Goal: Transaction & Acquisition: Download file/media

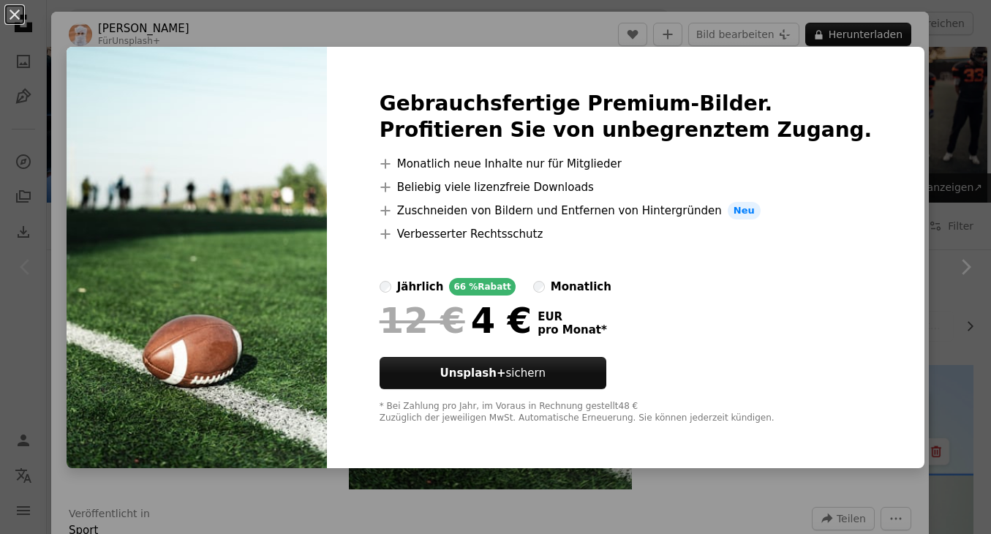
scroll to position [364, 0]
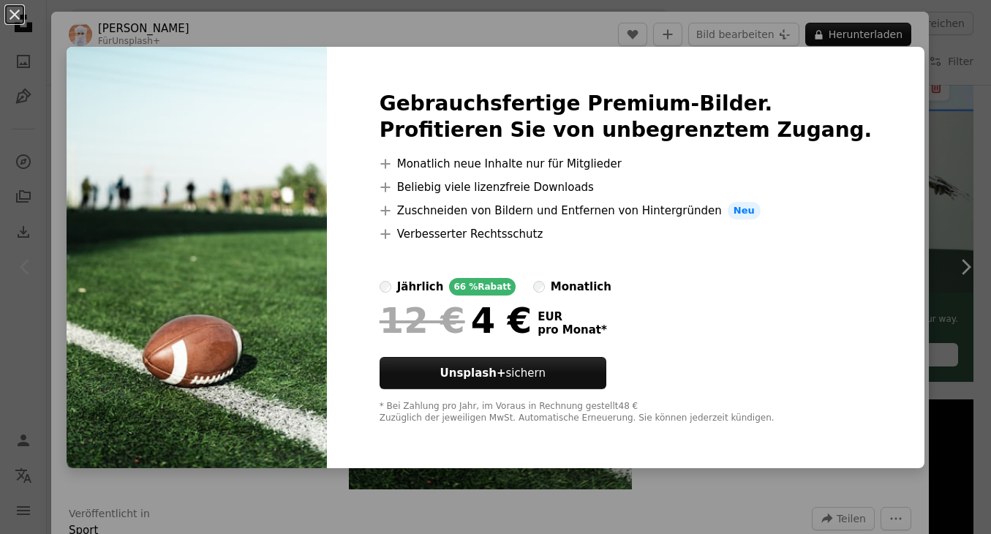
click at [946, 116] on div "An X shape Gebrauchsfertige Premium-Bilder. Profitieren Sie von unbegrenztem Zu…" at bounding box center [495, 267] width 991 height 534
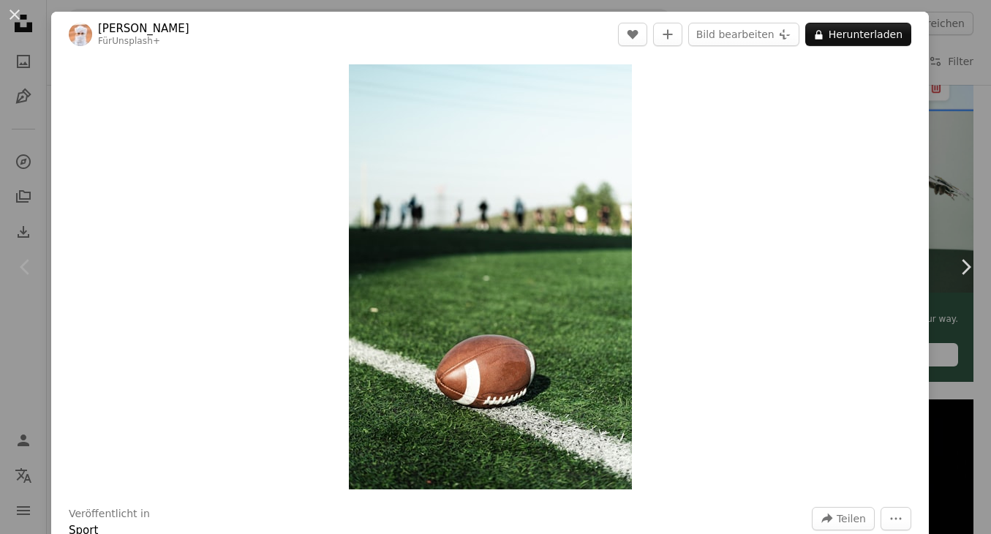
click at [946, 124] on div "An X shape Chevron left Chevron right Ahmed Für Unsplash+ A heart A plus sign B…" at bounding box center [495, 267] width 991 height 534
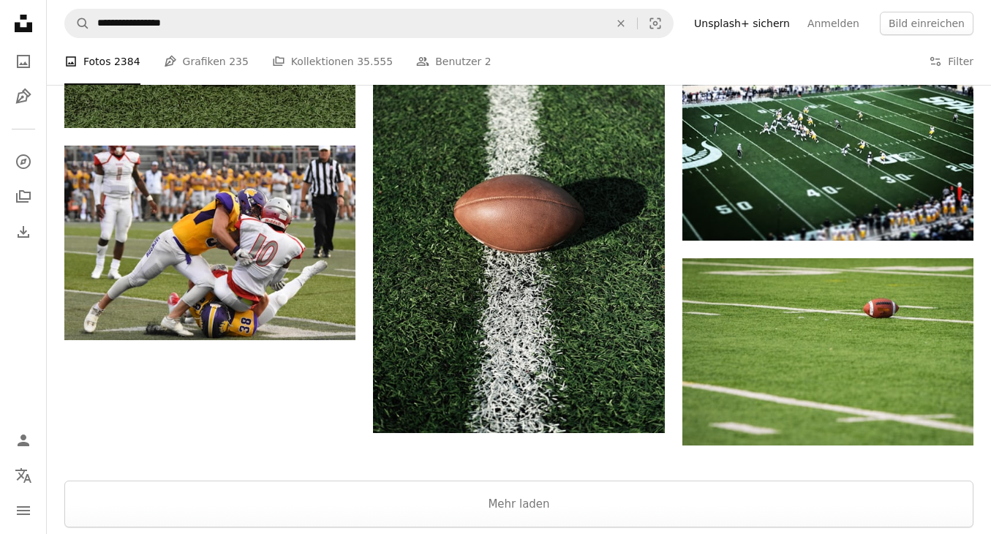
scroll to position [2205, 0]
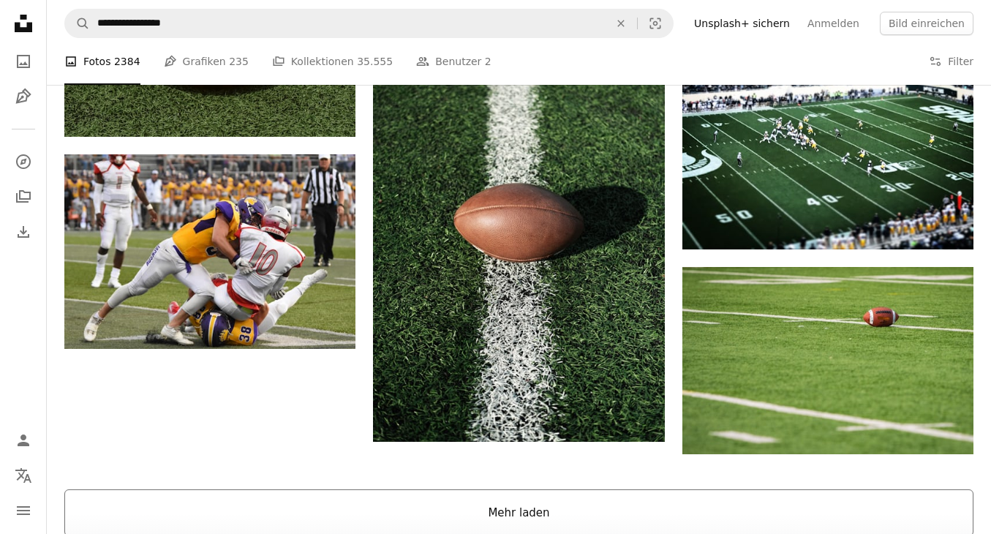
click at [550, 506] on button "Mehr laden" at bounding box center [519, 513] width 910 height 47
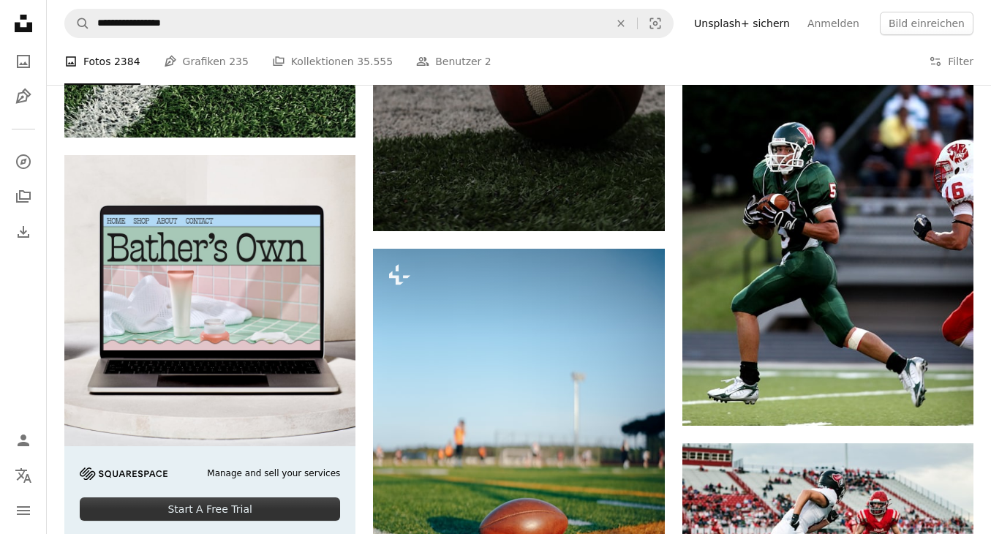
scroll to position [2873, 0]
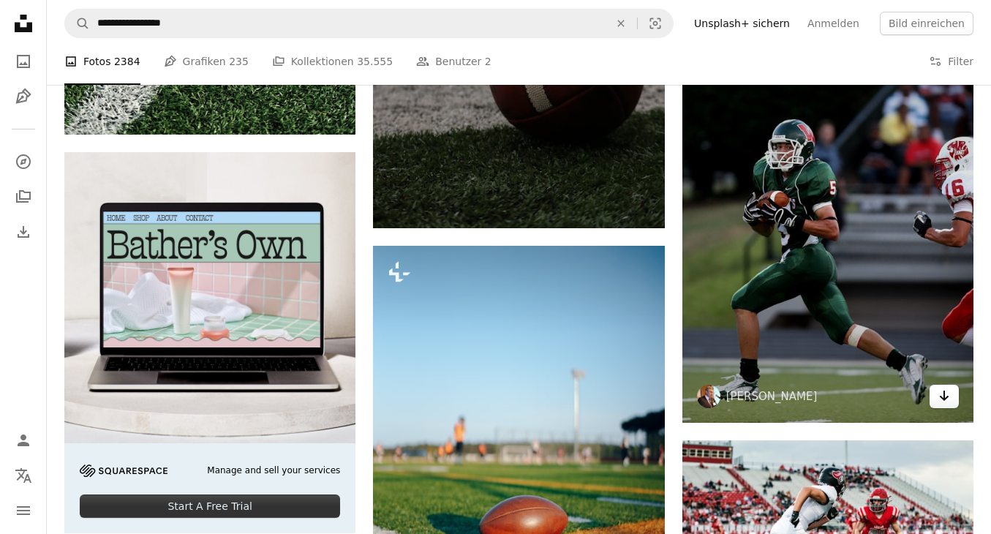
click at [945, 394] on icon "Arrow pointing down" at bounding box center [945, 396] width 12 height 18
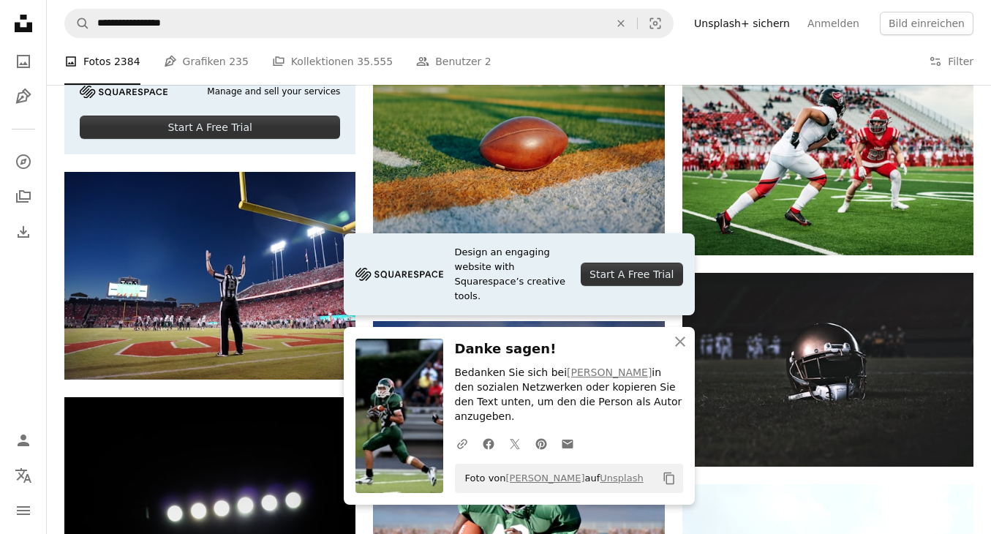
scroll to position [3254, 0]
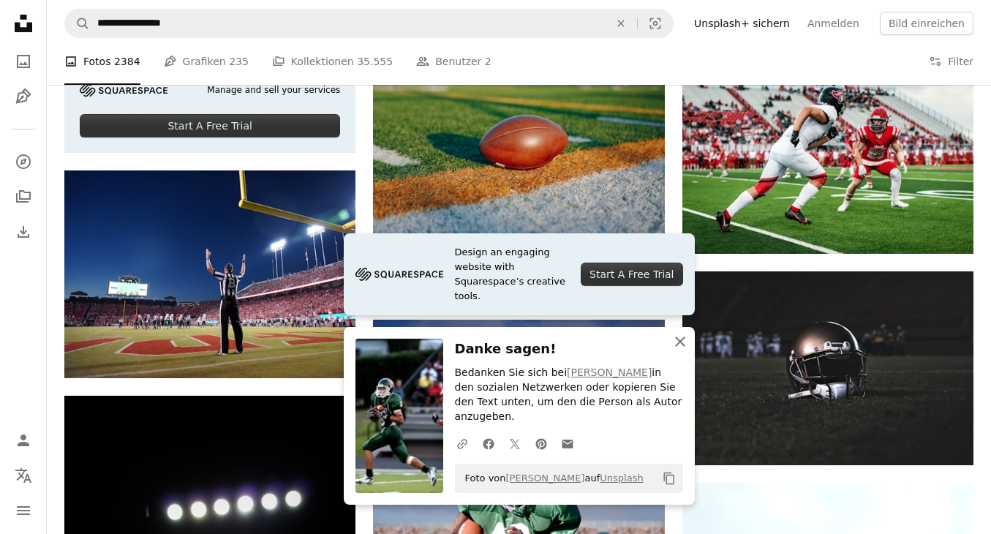
click at [688, 350] on icon "An X shape" at bounding box center [681, 342] width 18 height 18
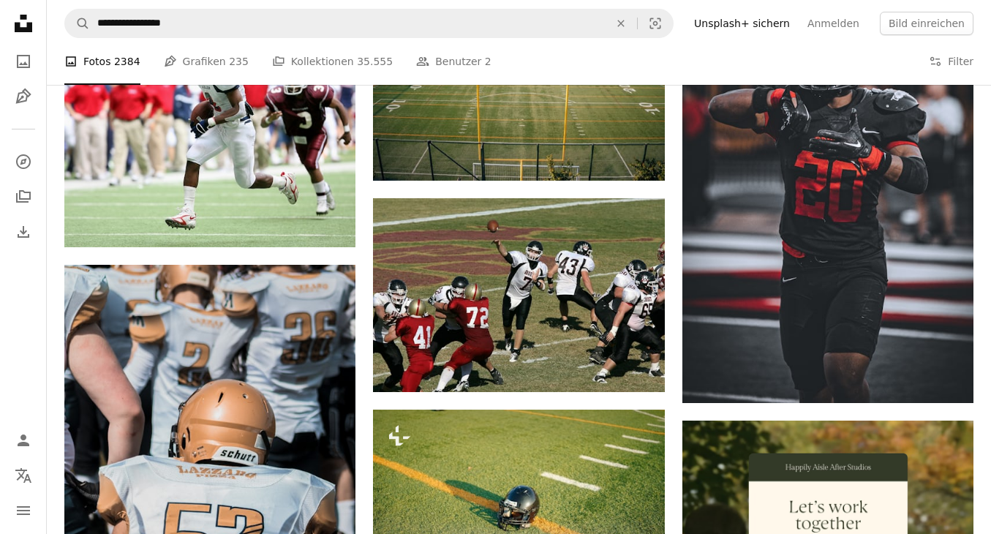
scroll to position [5387, 0]
